Goal: Check status: Check status

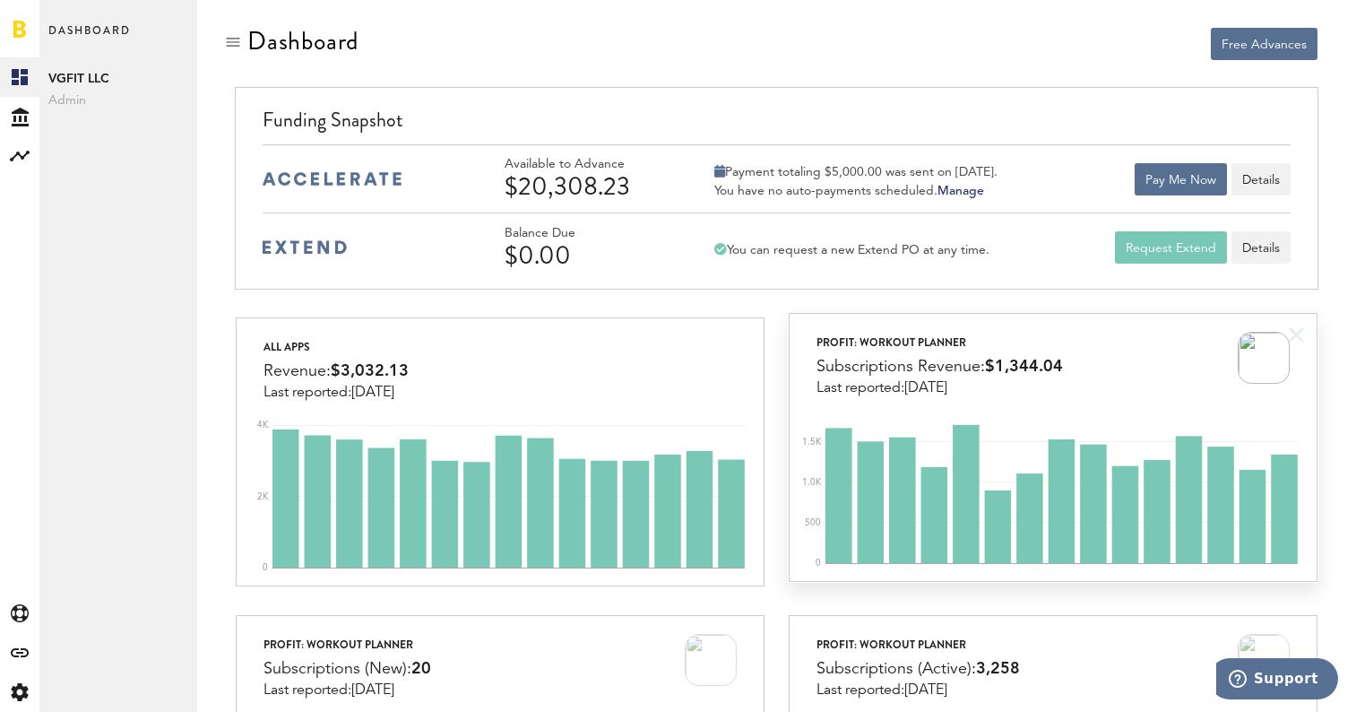
click at [895, 361] on div "Subscriptions Revenue: $1,344.04" at bounding box center [940, 366] width 247 height 27
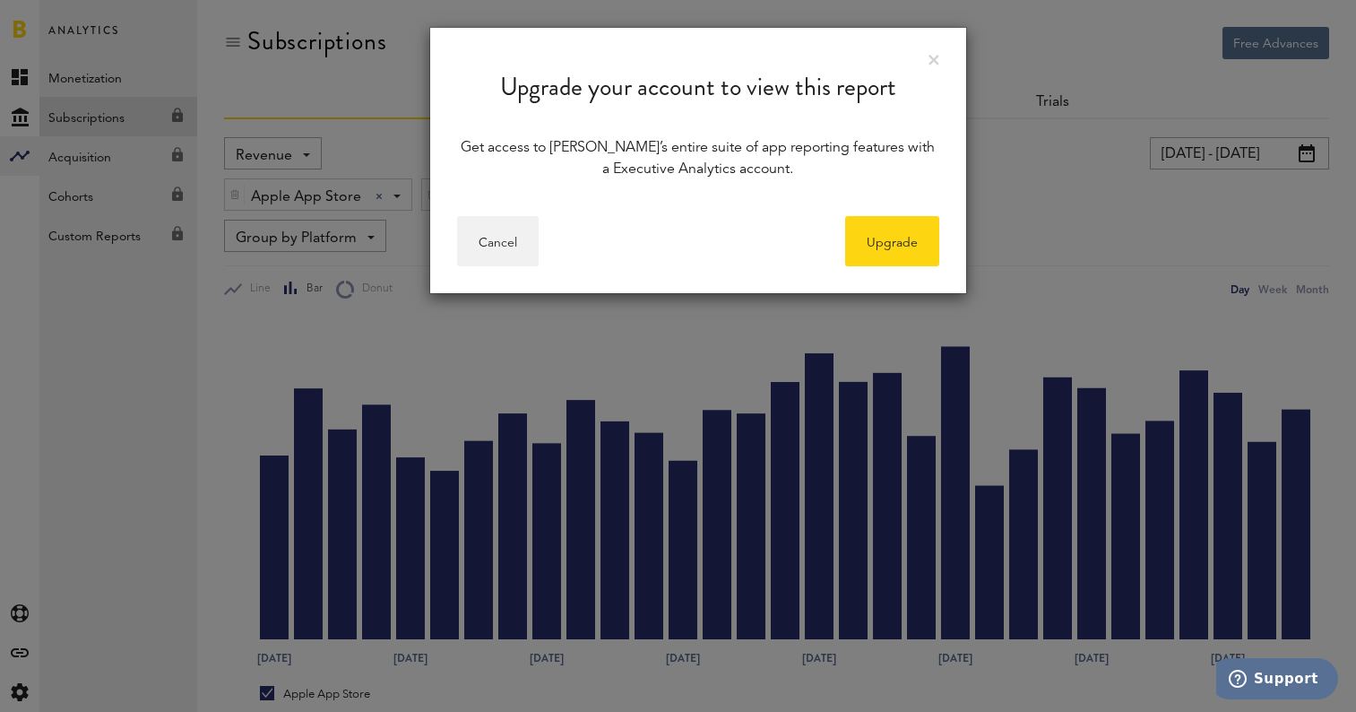
click at [926, 68] on div "Upgrade your account to view this report" at bounding box center [698, 73] width 536 height 91
click at [927, 63] on div "Upgrade your account to view this report" at bounding box center [698, 73] width 536 height 91
click at [930, 62] on link at bounding box center [934, 60] width 11 height 11
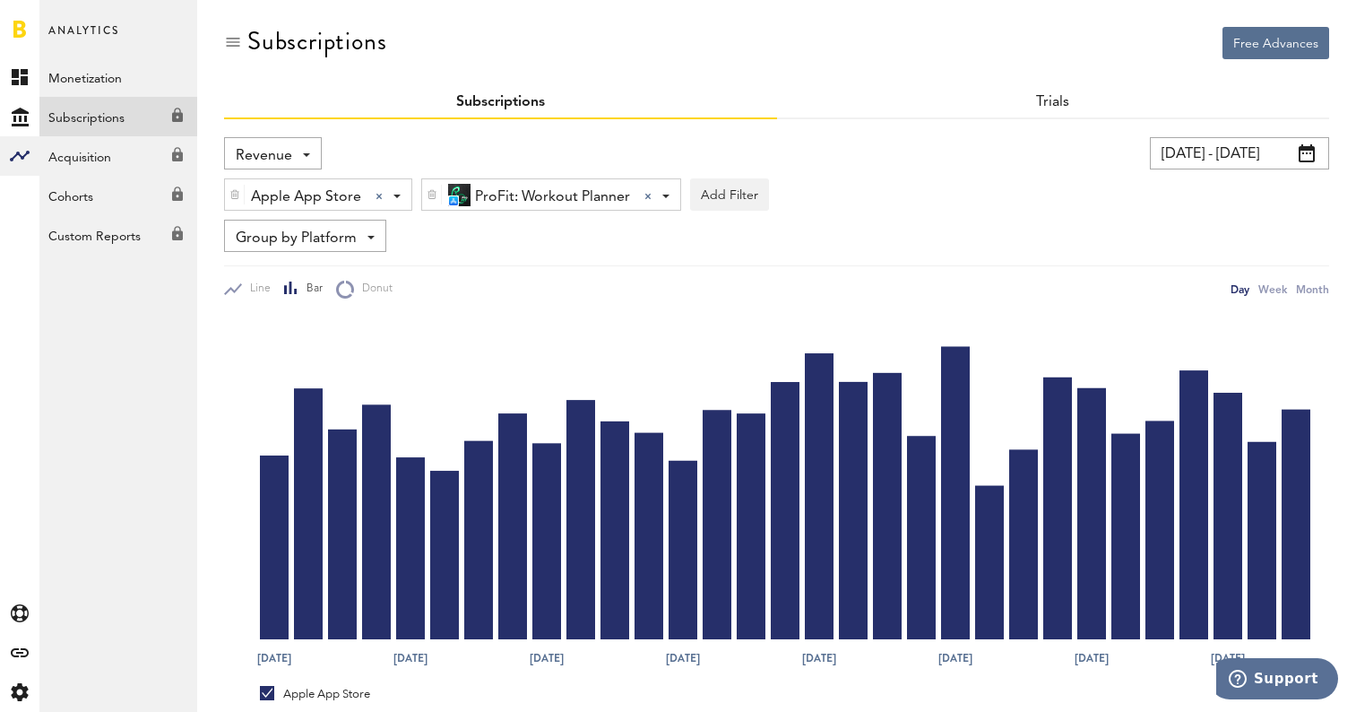
click at [13, 17] on div at bounding box center [19, 28] width 39 height 57
click at [17, 24] on link at bounding box center [19, 29] width 13 height 18
